Goal: Task Accomplishment & Management: Manage account settings

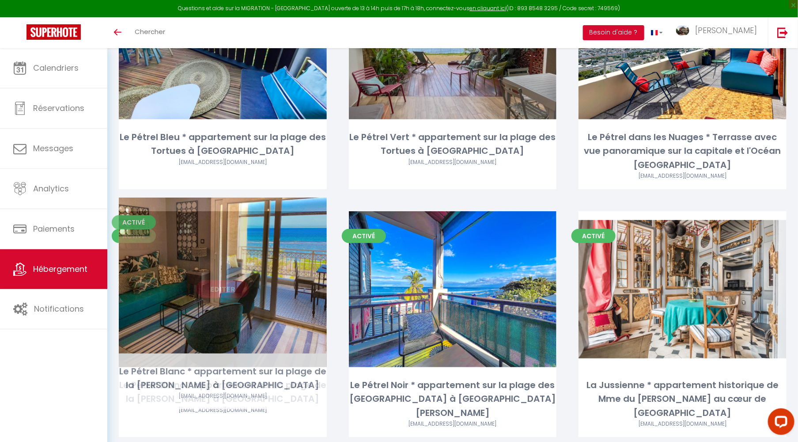
click at [215, 280] on link "Editer" at bounding box center [222, 289] width 53 height 18
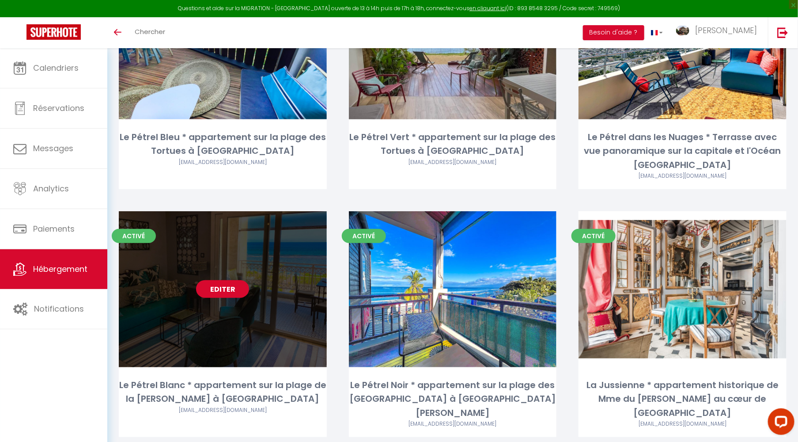
click at [215, 280] on link "Editer" at bounding box center [222, 289] width 53 height 18
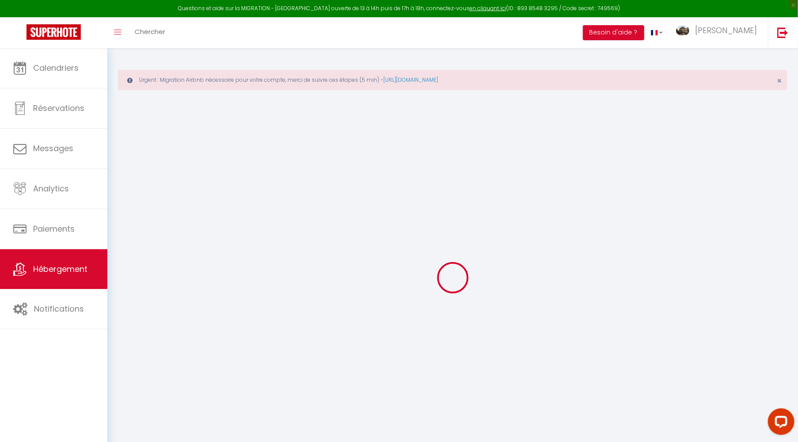
select select "6257"
select select
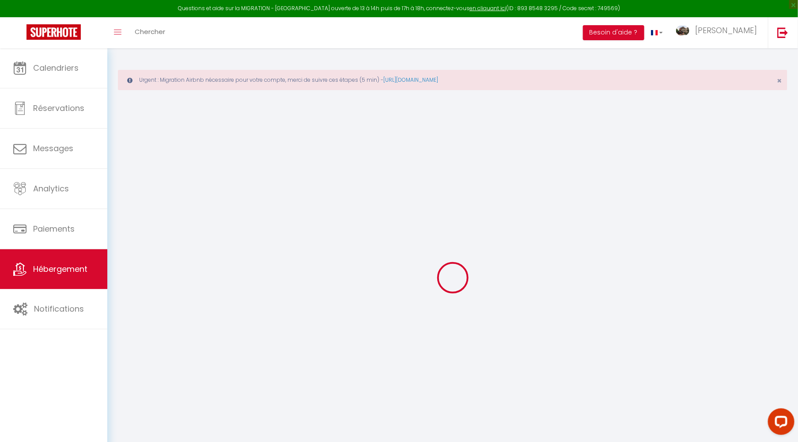
select select
checkbox input "false"
checkbox input "true"
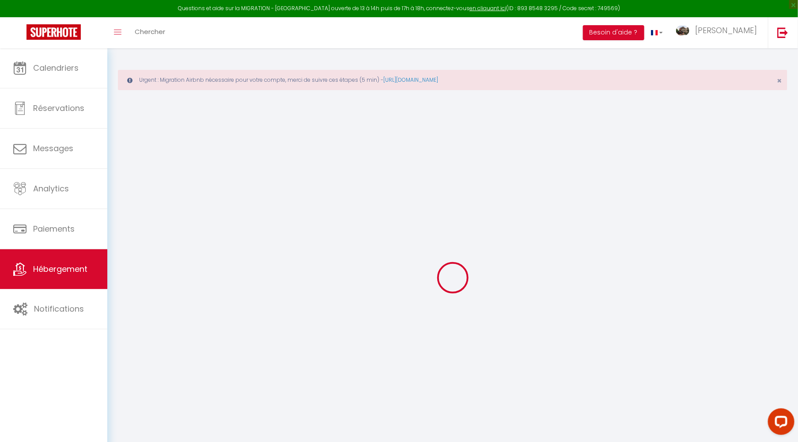
checkbox input "true"
select select
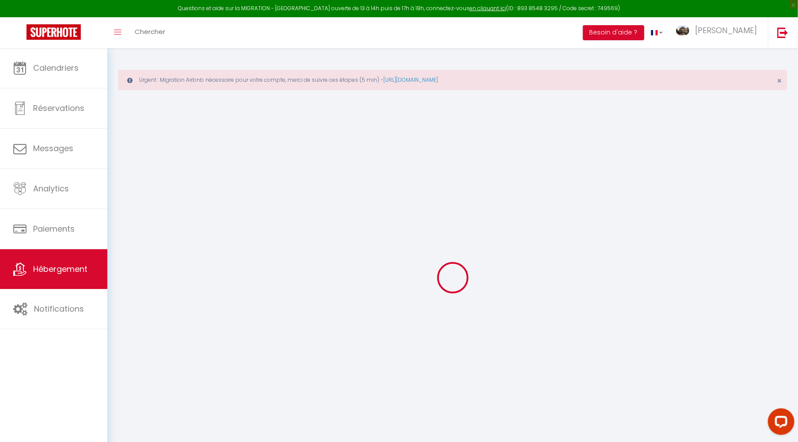
select select
checkbox input "false"
checkbox input "true"
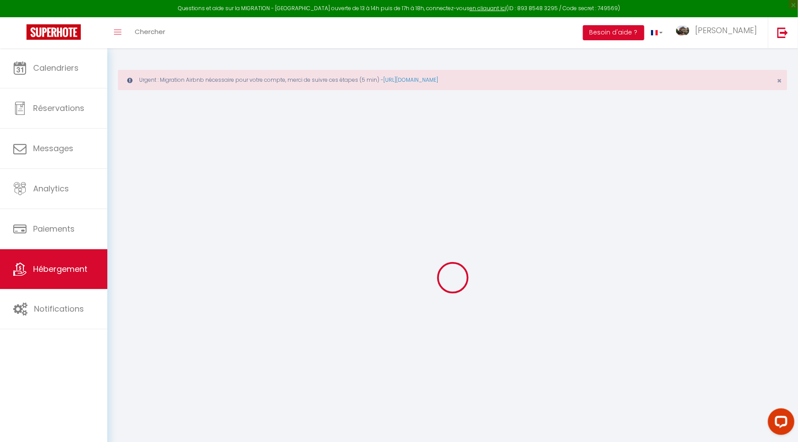
checkbox input "false"
checkbox input "true"
select select "15:00"
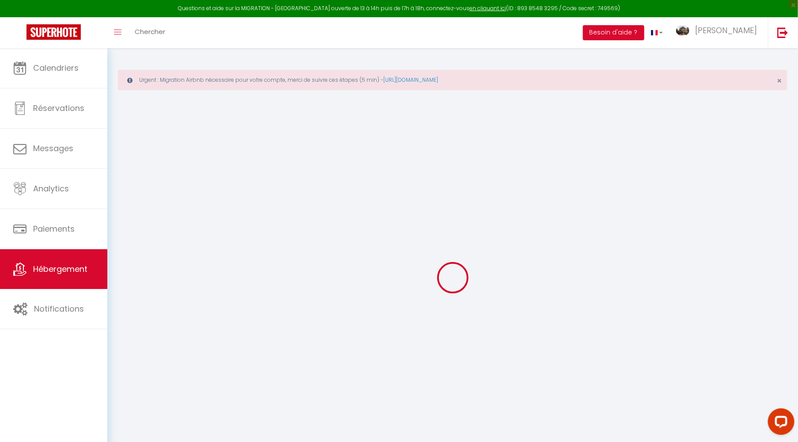
select select "19:00"
select select "11:00"
select select "15"
checkbox input "false"
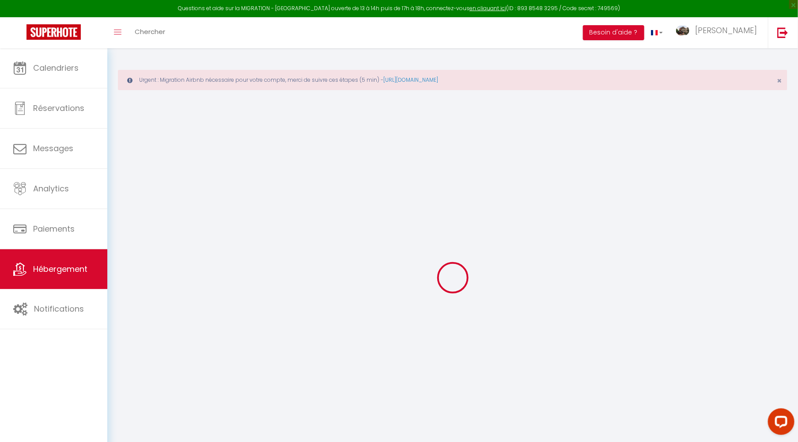
checkbox input "true"
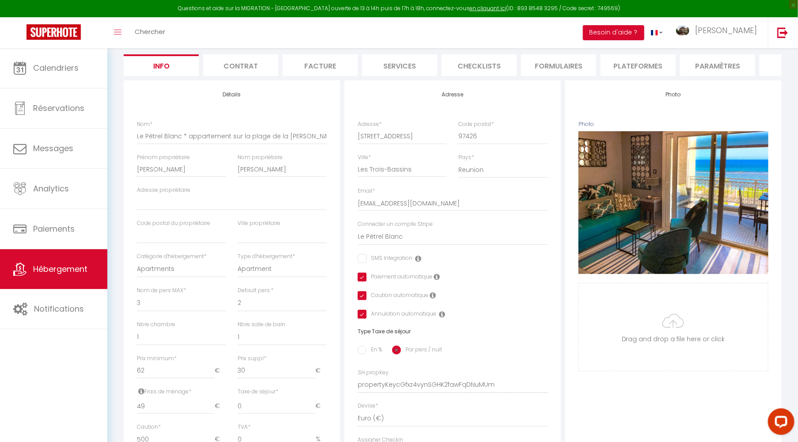
scroll to position [125, 0]
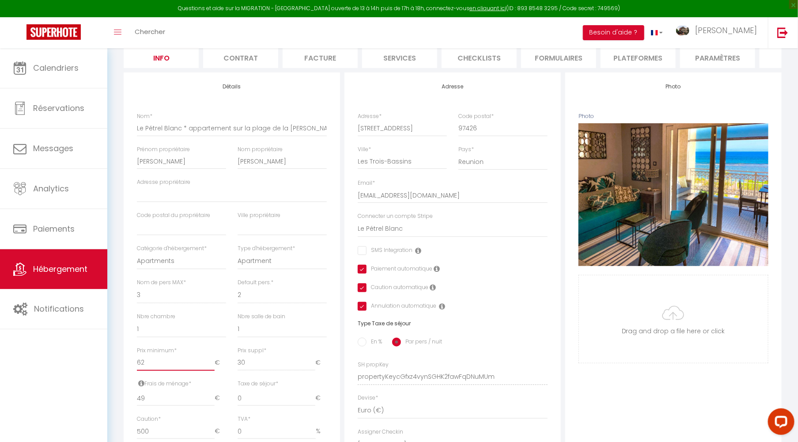
click at [158, 368] on input "62" at bounding box center [176, 363] width 78 height 16
type input "6"
checkbox input "false"
checkbox input "true"
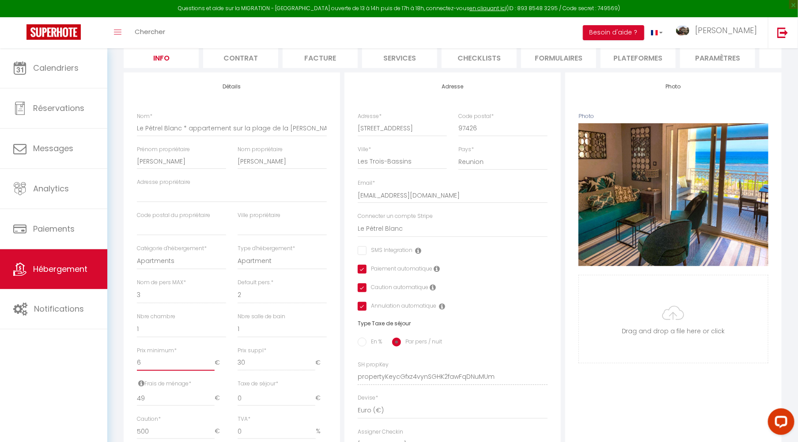
checkbox input "true"
type input "64"
checkbox input "false"
checkbox input "true"
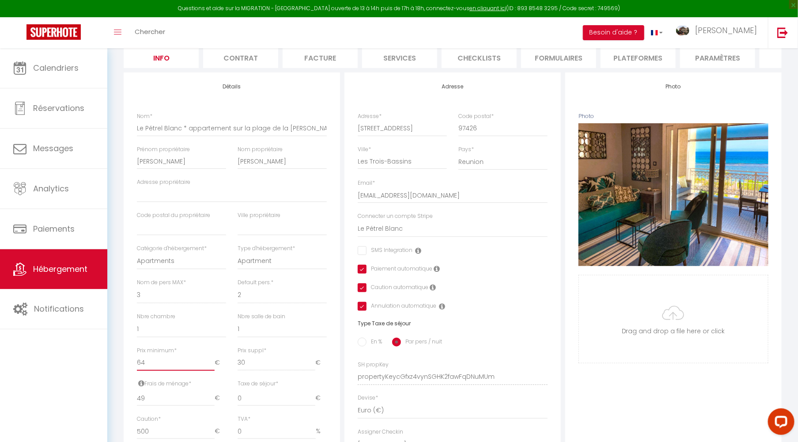
checkbox input "true"
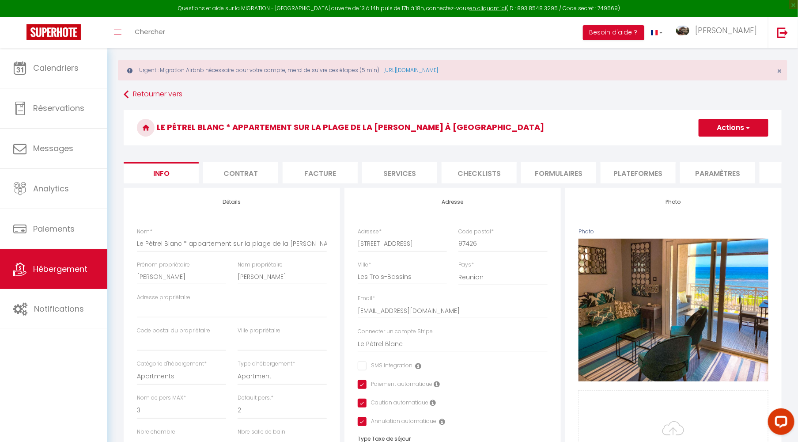
scroll to position [0, 0]
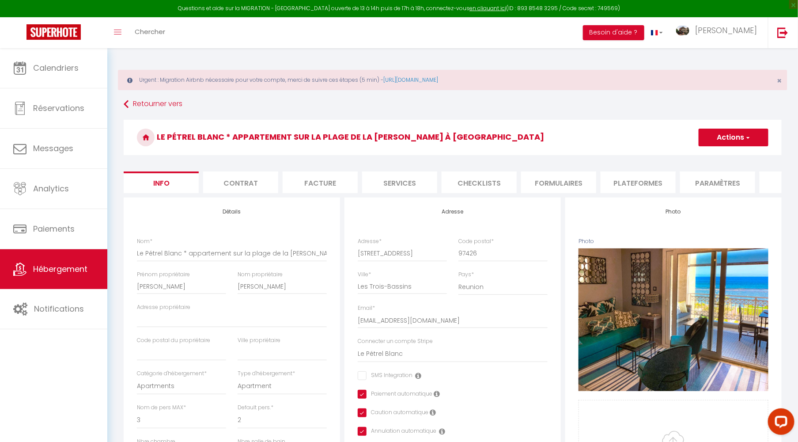
type input "64"
click at [738, 140] on button "Actions" at bounding box center [734, 138] width 70 height 18
click at [704, 159] on input "Enregistrer" at bounding box center [699, 156] width 33 height 9
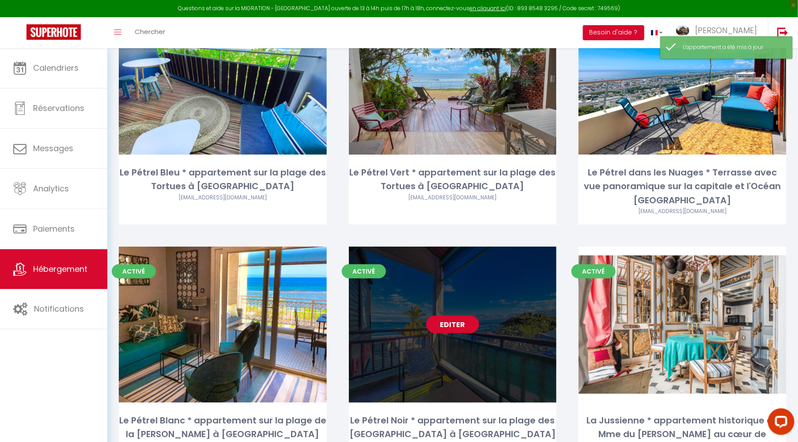
scroll to position [182, 0]
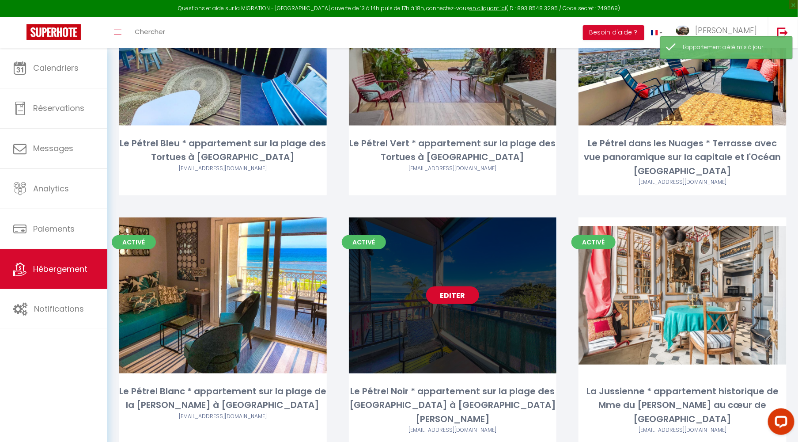
click at [456, 286] on link "Editer" at bounding box center [452, 295] width 53 height 18
select select "3"
select select "2"
select select "1"
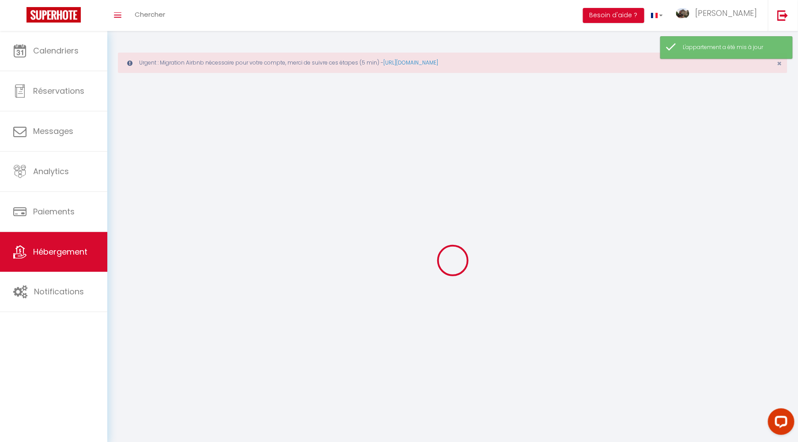
select select
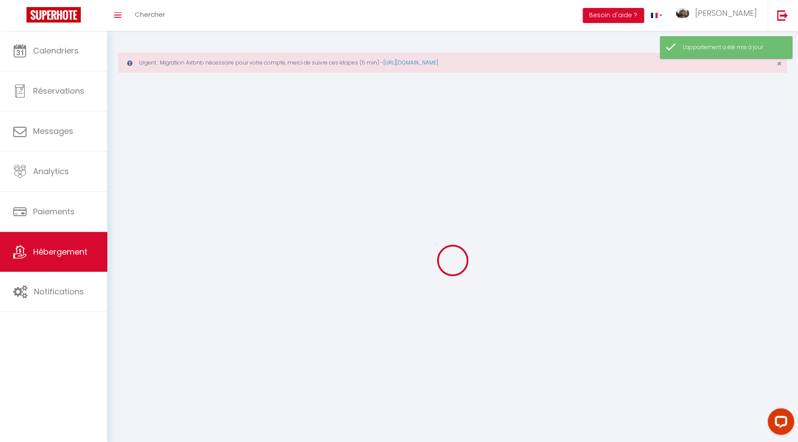
select select
checkbox input "false"
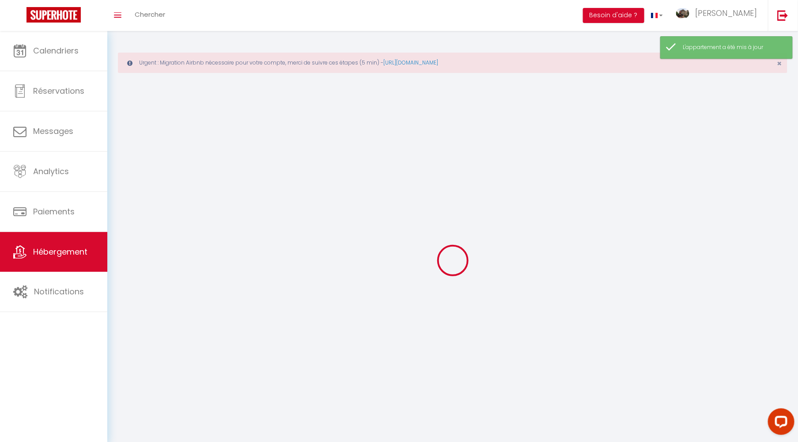
select select
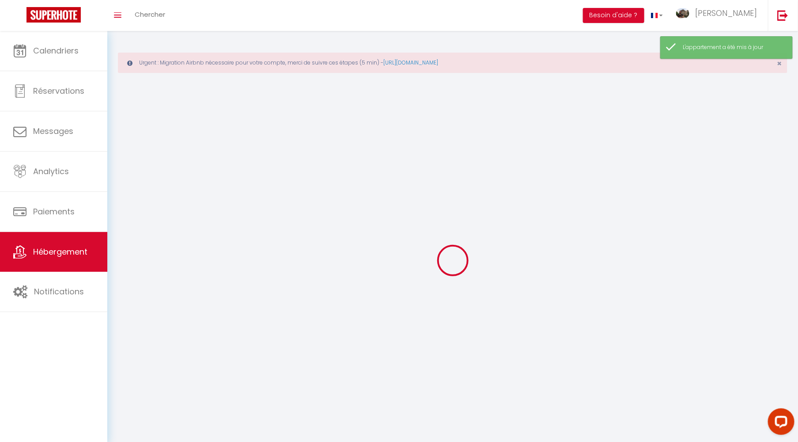
select select
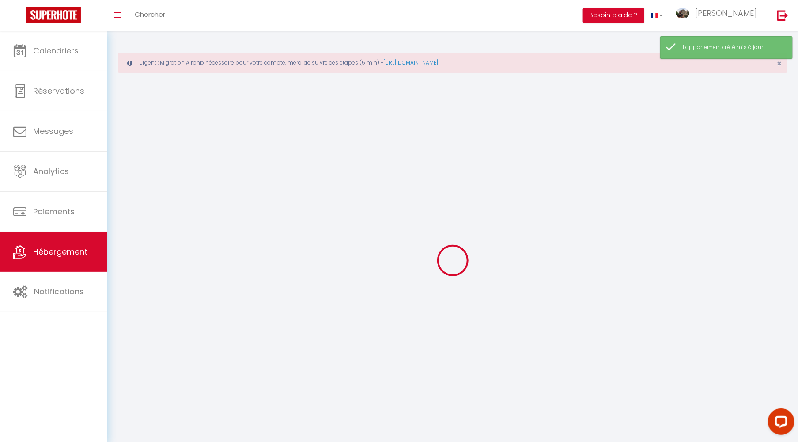
select select
checkbox input "false"
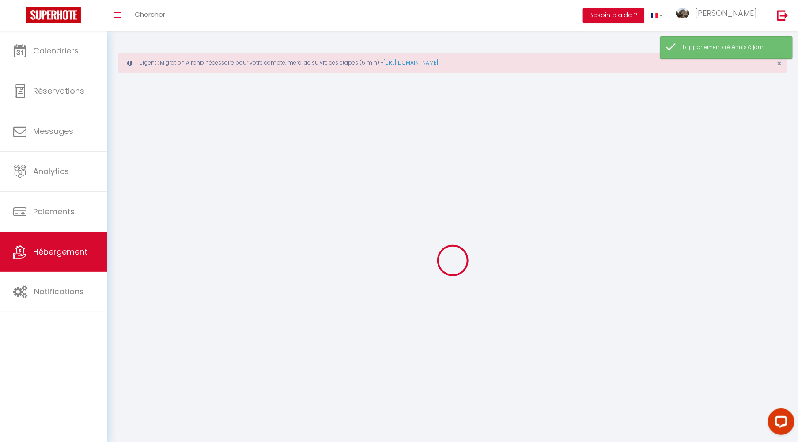
select select
select select "28"
select select
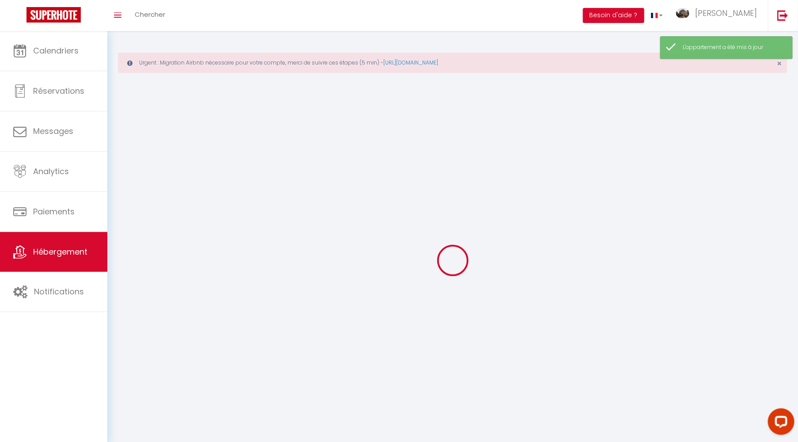
select select
checkbox input "false"
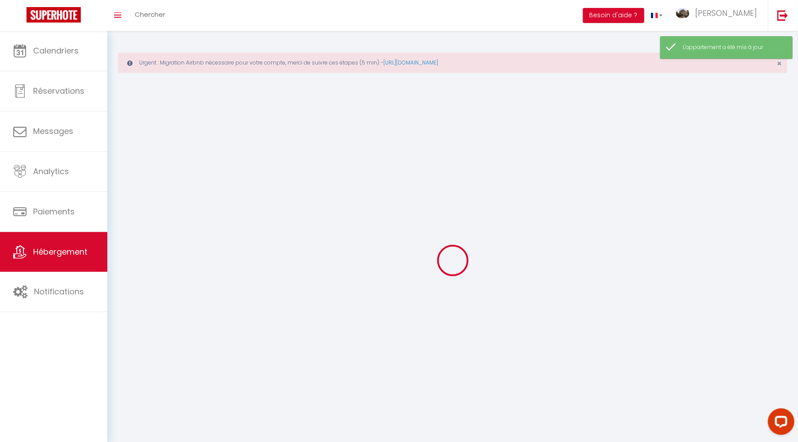
checkbox input "false"
select select
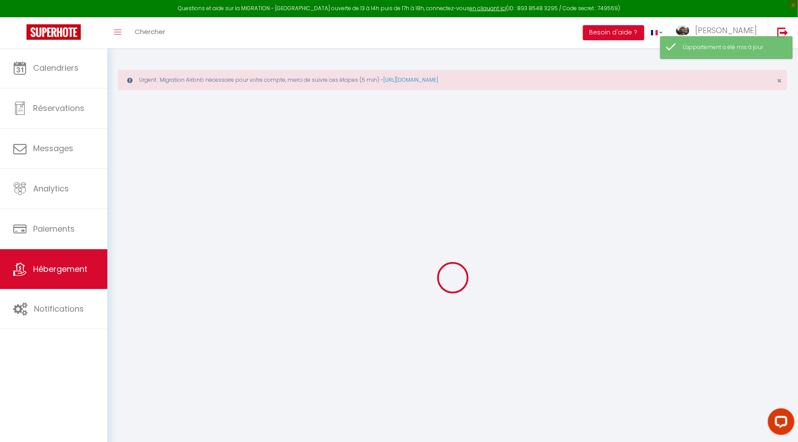
select select
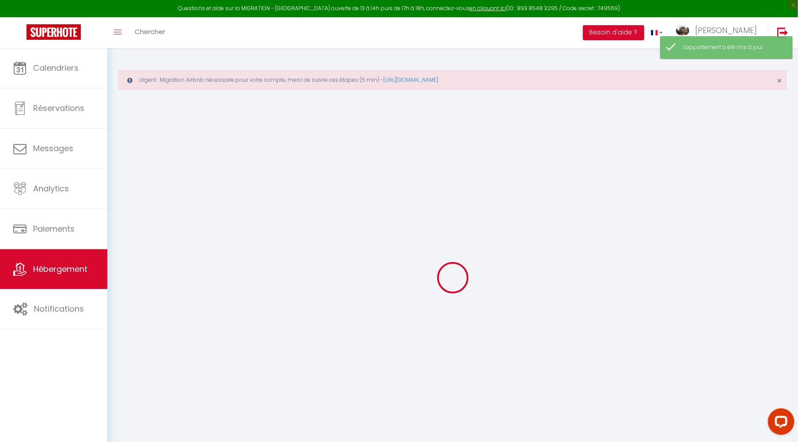
select select
checkbox input "false"
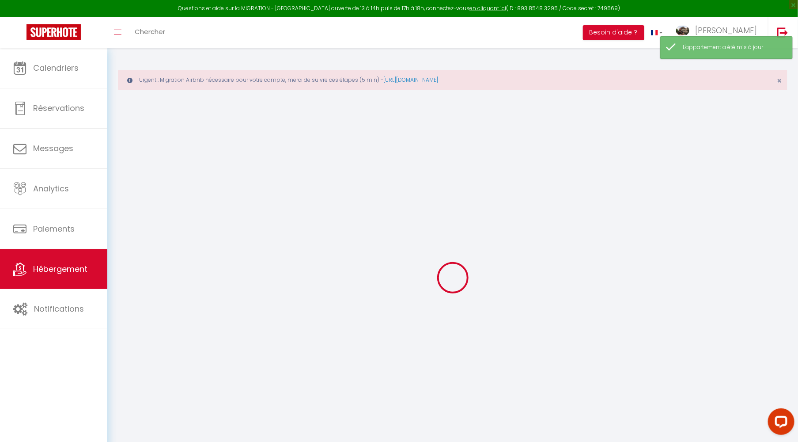
select select
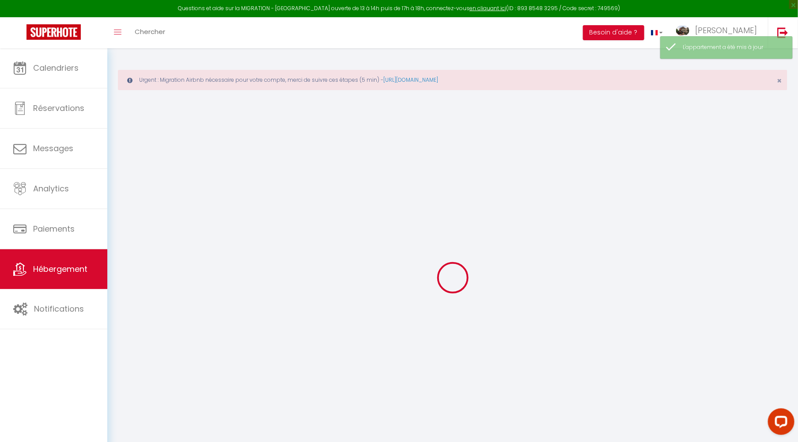
select select
checkbox input "false"
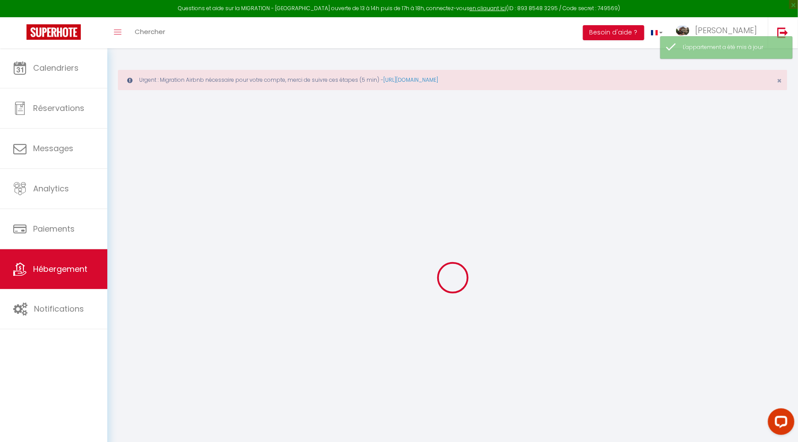
checkbox input "false"
select select
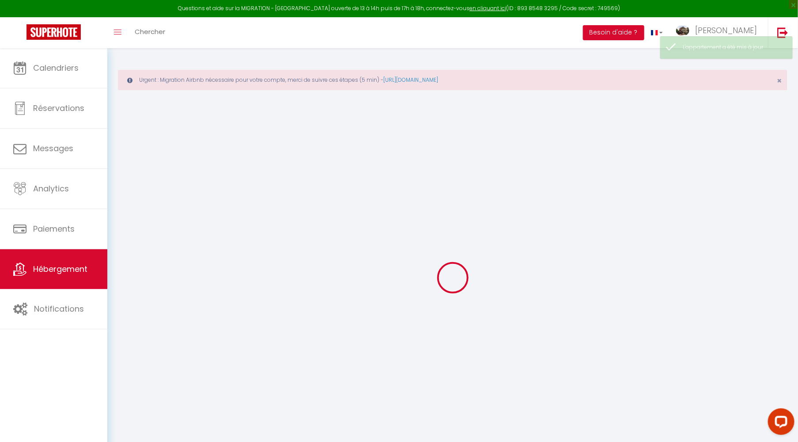
select select
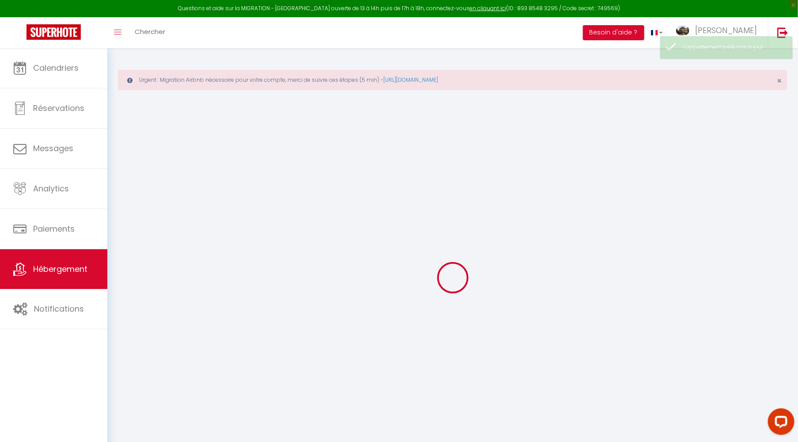
checkbox input "false"
select select
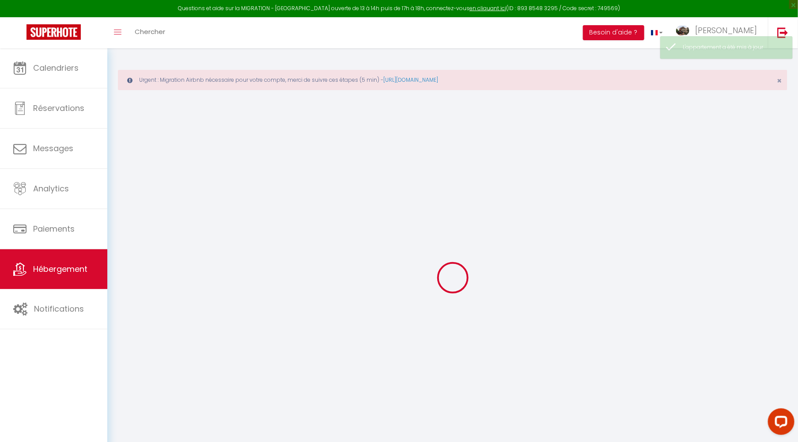
select select
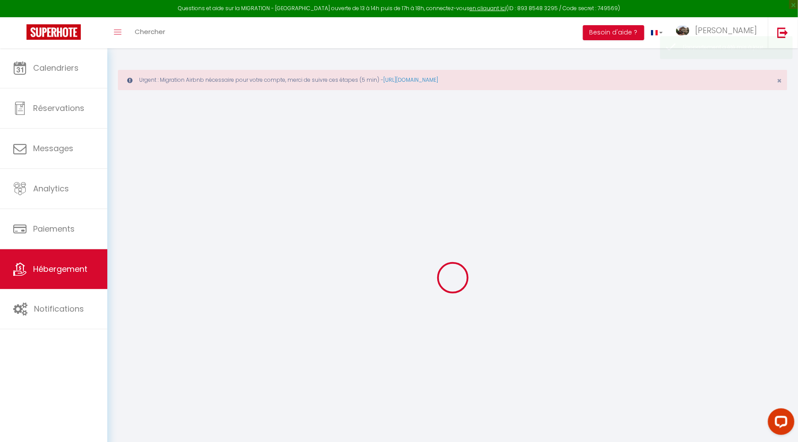
select select
checkbox input "false"
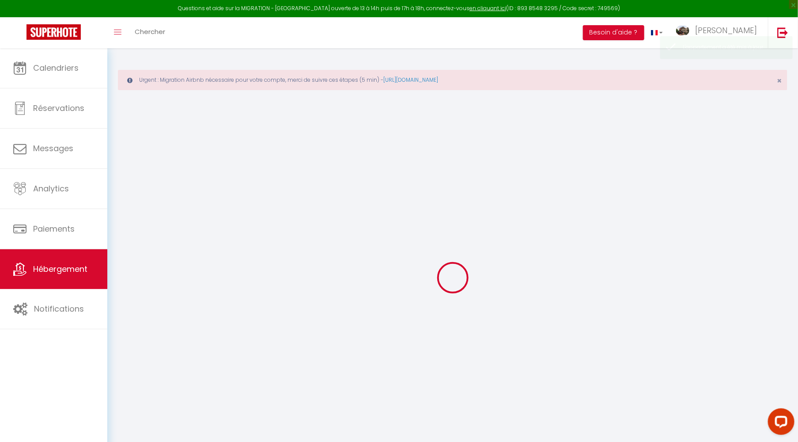
checkbox input "false"
select select
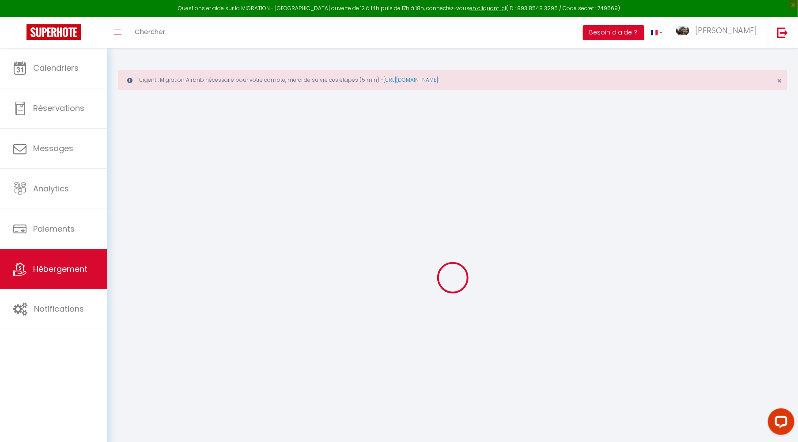
select select
checkbox input "false"
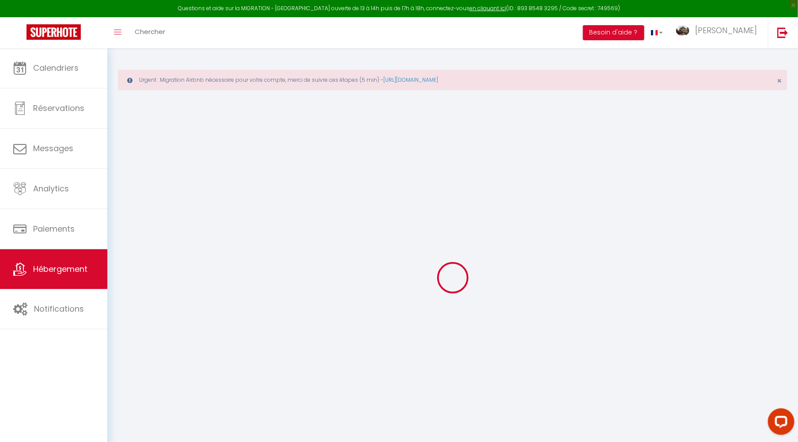
checkbox input "false"
select select
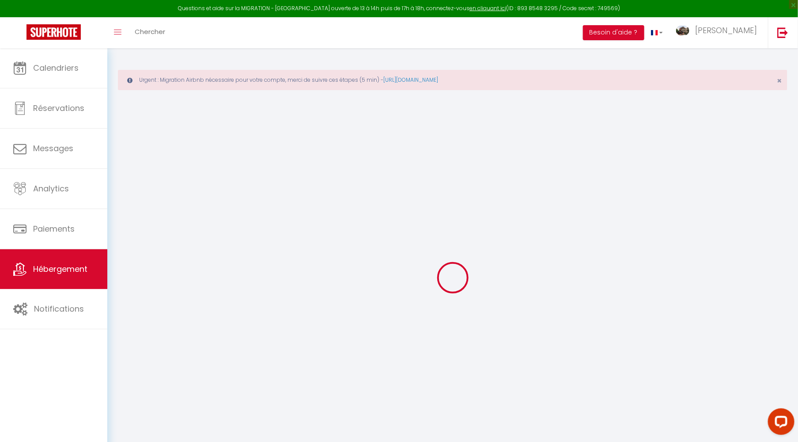
select select
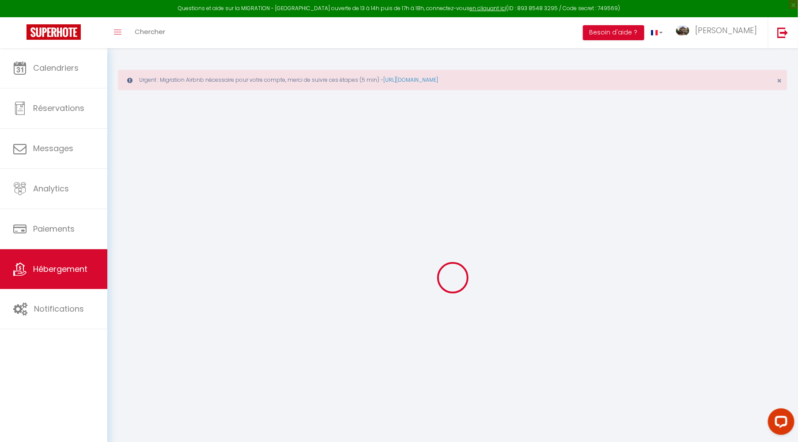
select select
checkbox input "false"
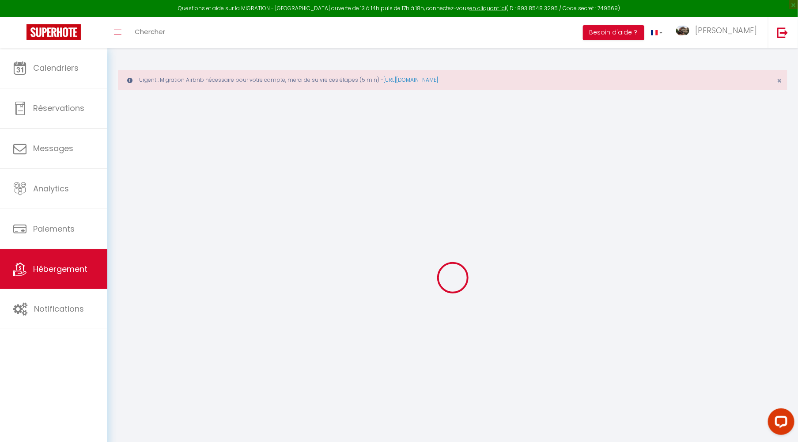
select select
type input "Le Pétrel Noir * appartement sur la plage des [GEOGRAPHIC_DATA] à [GEOGRAPHIC_D…"
type input "[PERSON_NAME]"
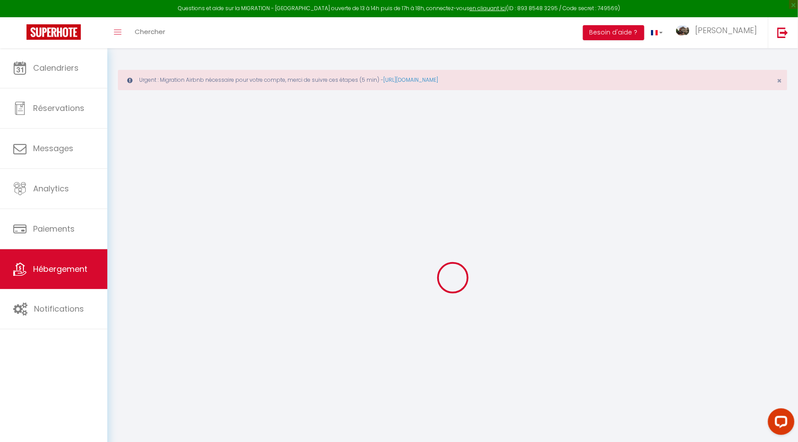
type input "[STREET_ADDRESS]"
type input "75002"
type input "[GEOGRAPHIC_DATA]"
type input "72"
type input "30"
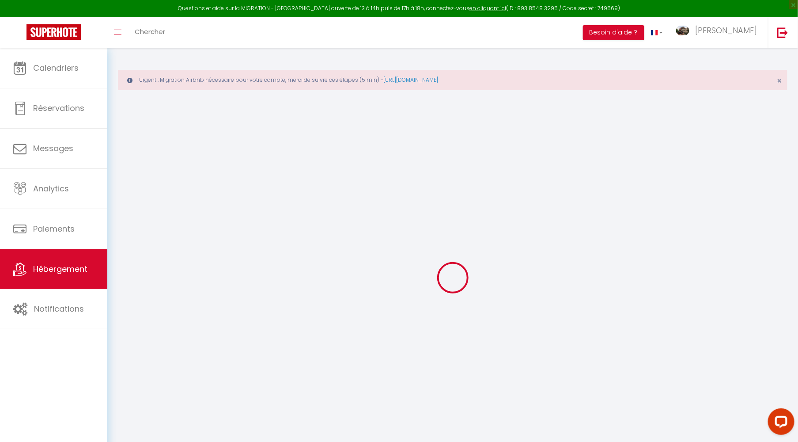
type input "49"
type input "500"
select select
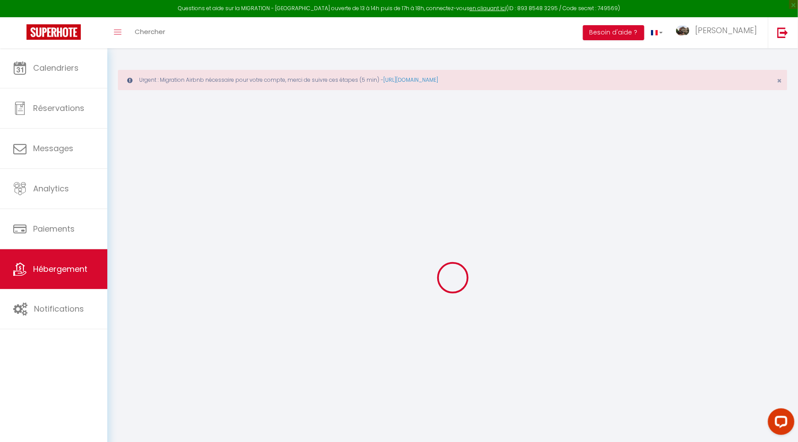
select select
type input "[STREET_ADDRESS]"
type input "97434"
type input "[GEOGRAPHIC_DATA][PERSON_NAME]"
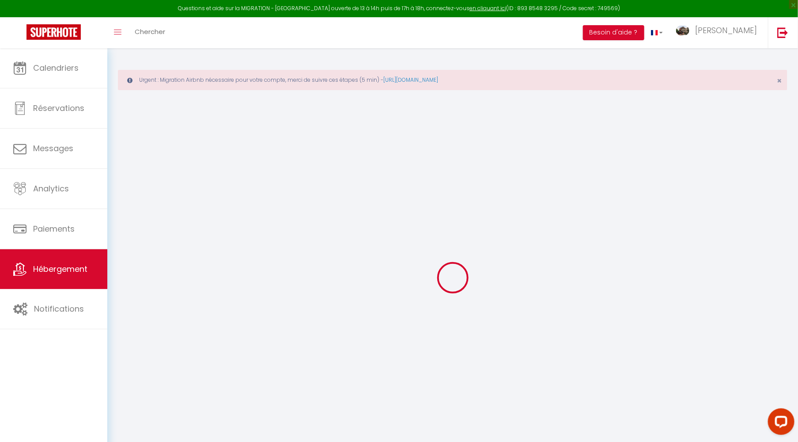
select select "177"
type input "[EMAIL_ADDRESS][DOMAIN_NAME]"
select select "1949"
checkbox input "false"
checkbox input "true"
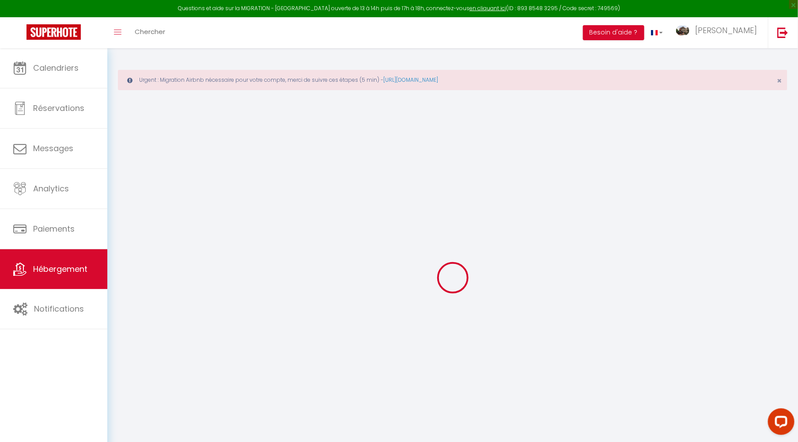
checkbox input "true"
type input "0"
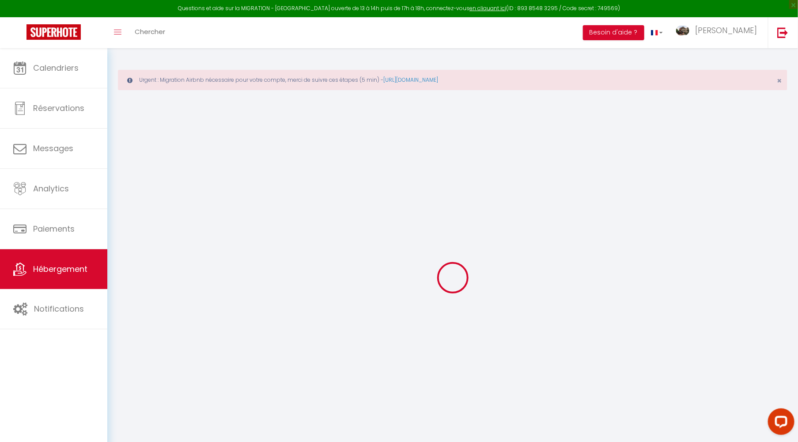
type input "0"
checkbox input "false"
checkbox input "true"
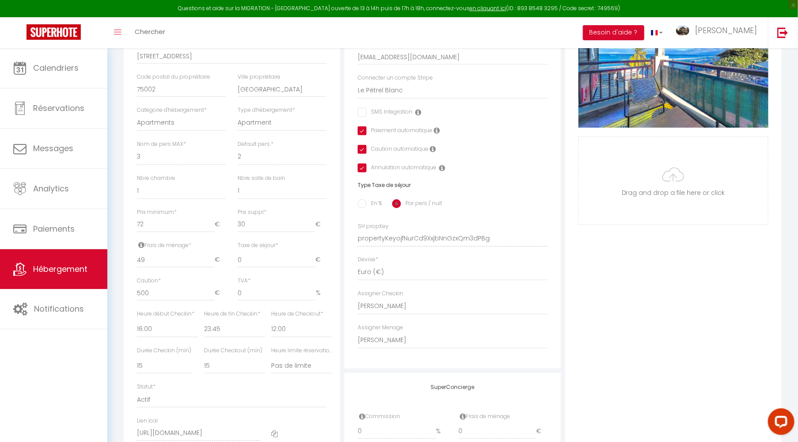
scroll to position [285, 0]
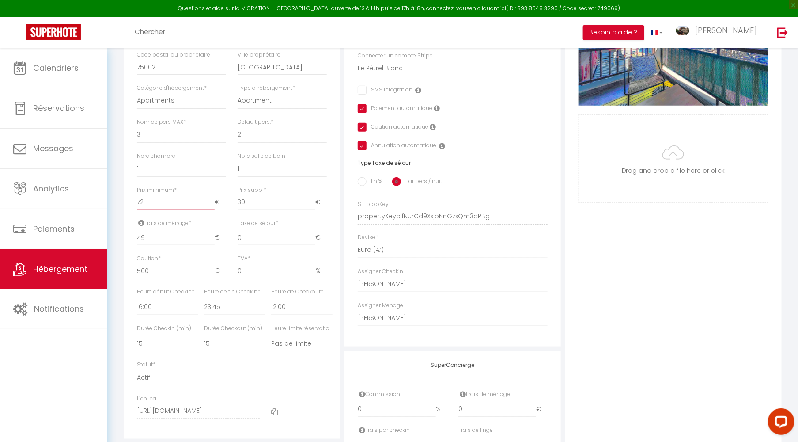
click at [156, 208] on input "72" at bounding box center [176, 202] width 78 height 16
type input "7"
checkbox input "false"
checkbox input "true"
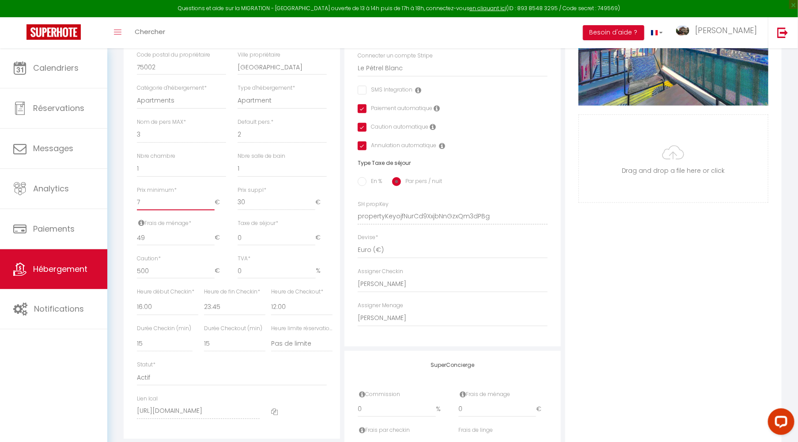
checkbox input "true"
type input "70"
checkbox input "false"
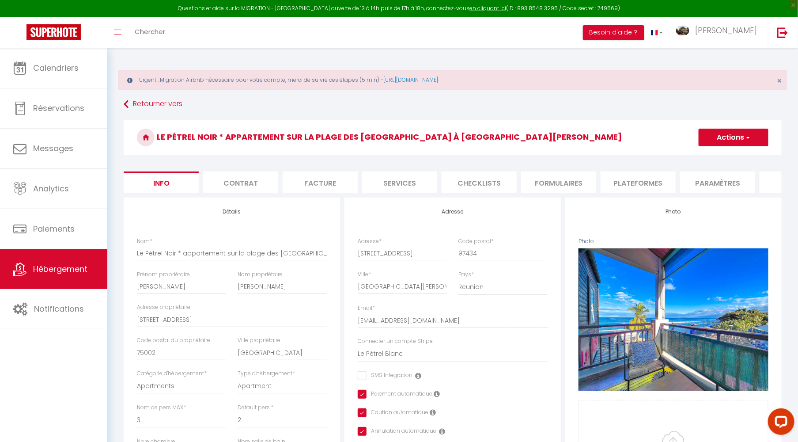
click at [723, 140] on button "Actions" at bounding box center [734, 138] width 70 height 18
click at [708, 154] on input "Enregistrer" at bounding box center [699, 156] width 33 height 9
